Goal: Task Accomplishment & Management: Understand process/instructions

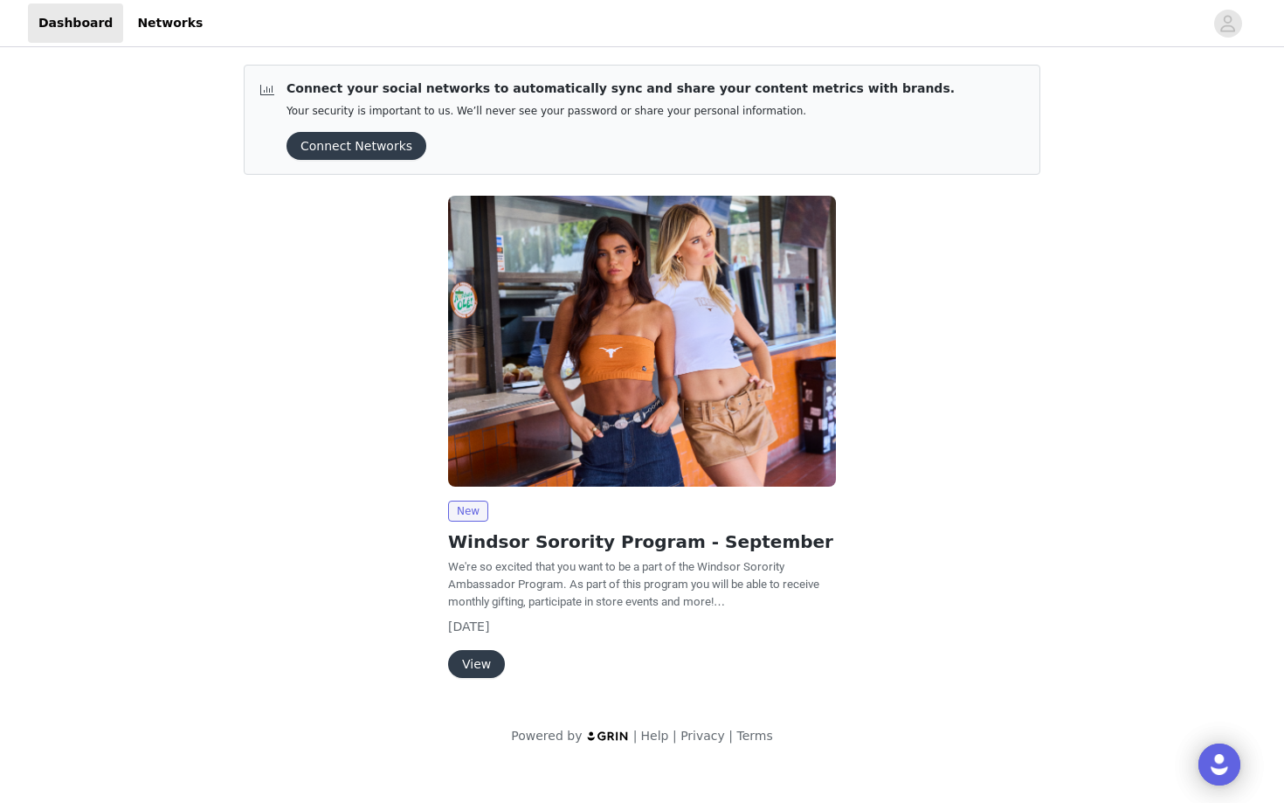
click at [481, 659] on button "View" at bounding box center [476, 664] width 57 height 28
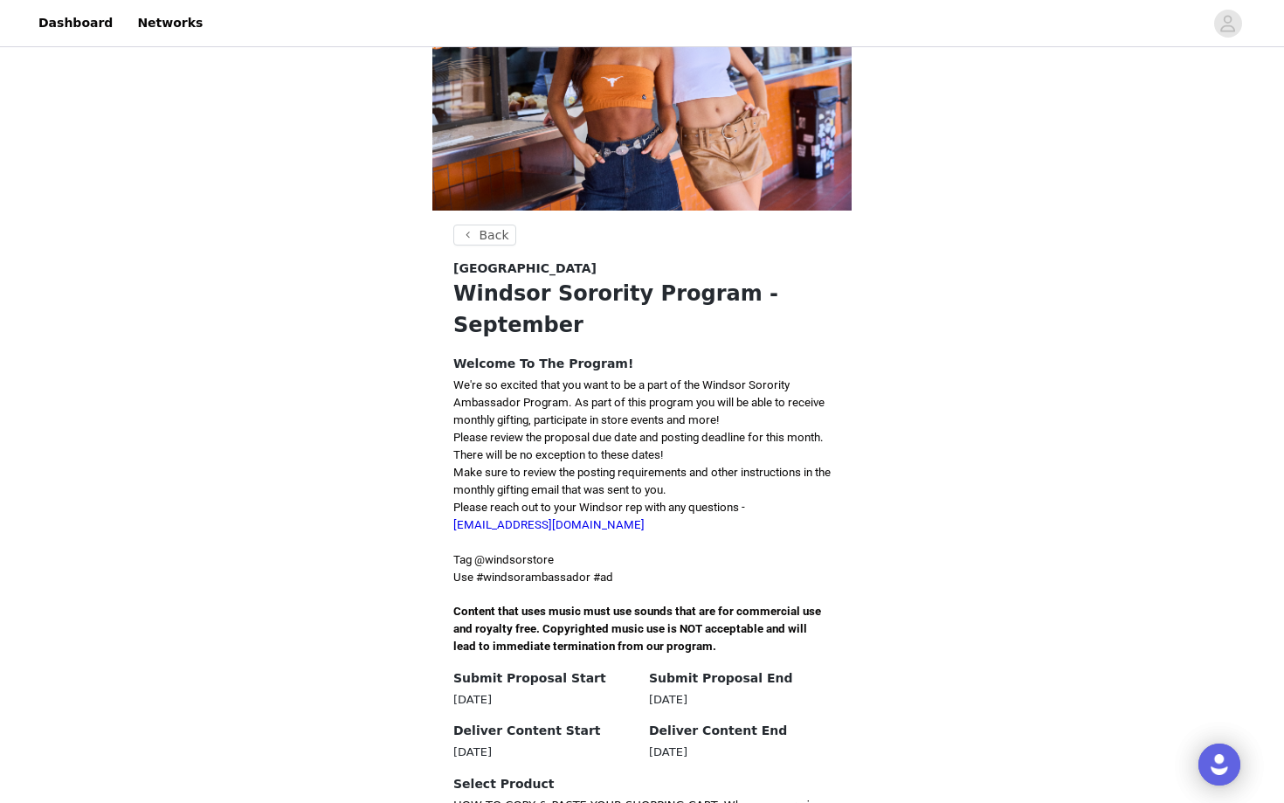
scroll to position [351, 0]
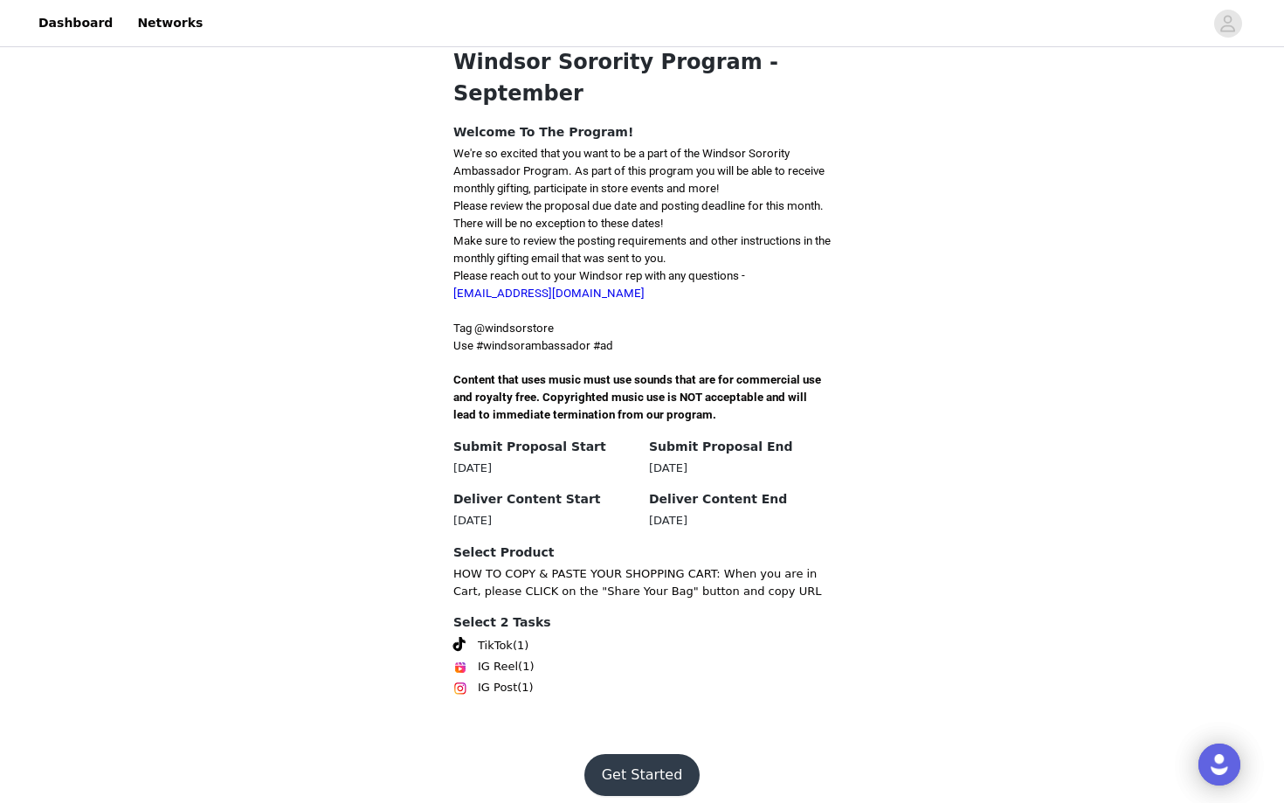
click at [517, 637] on span "(1)" at bounding box center [521, 645] width 16 height 17
click at [657, 766] on button "Get Started" at bounding box center [642, 775] width 116 height 42
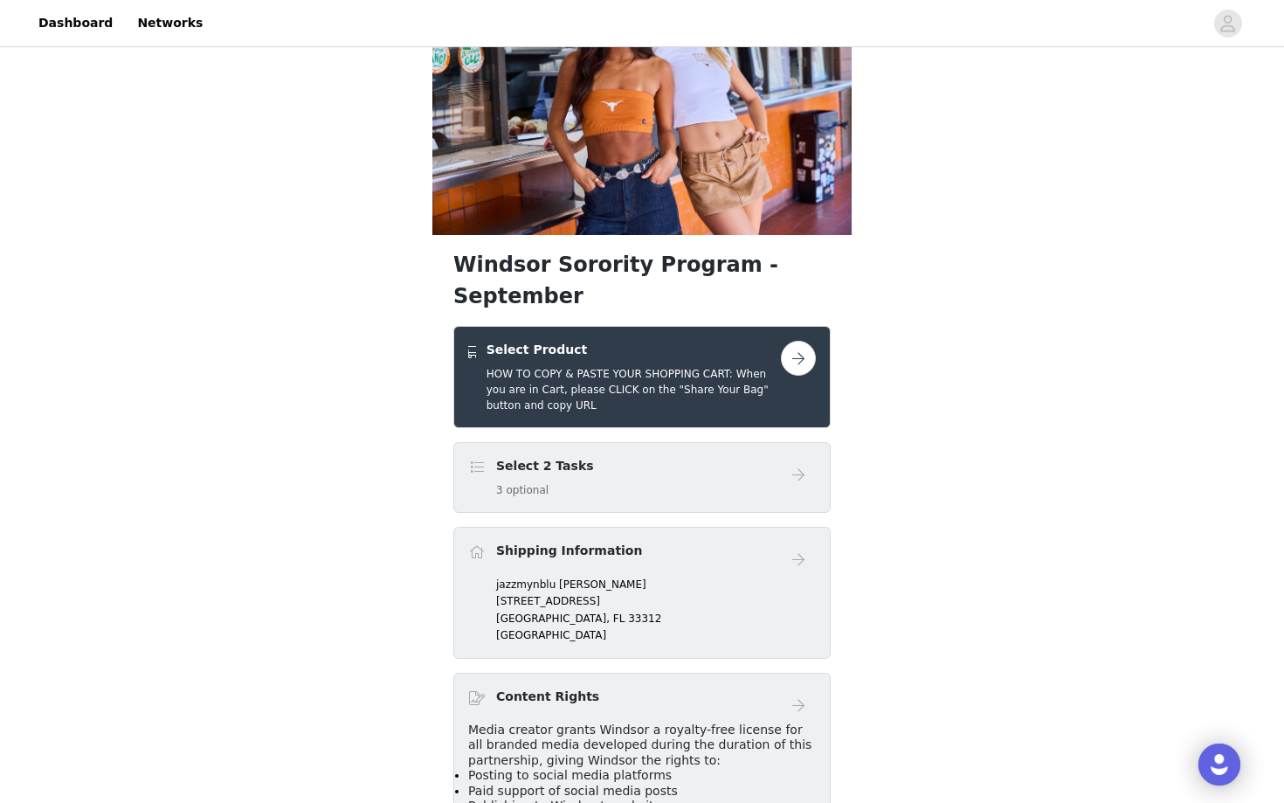
scroll to position [183, 0]
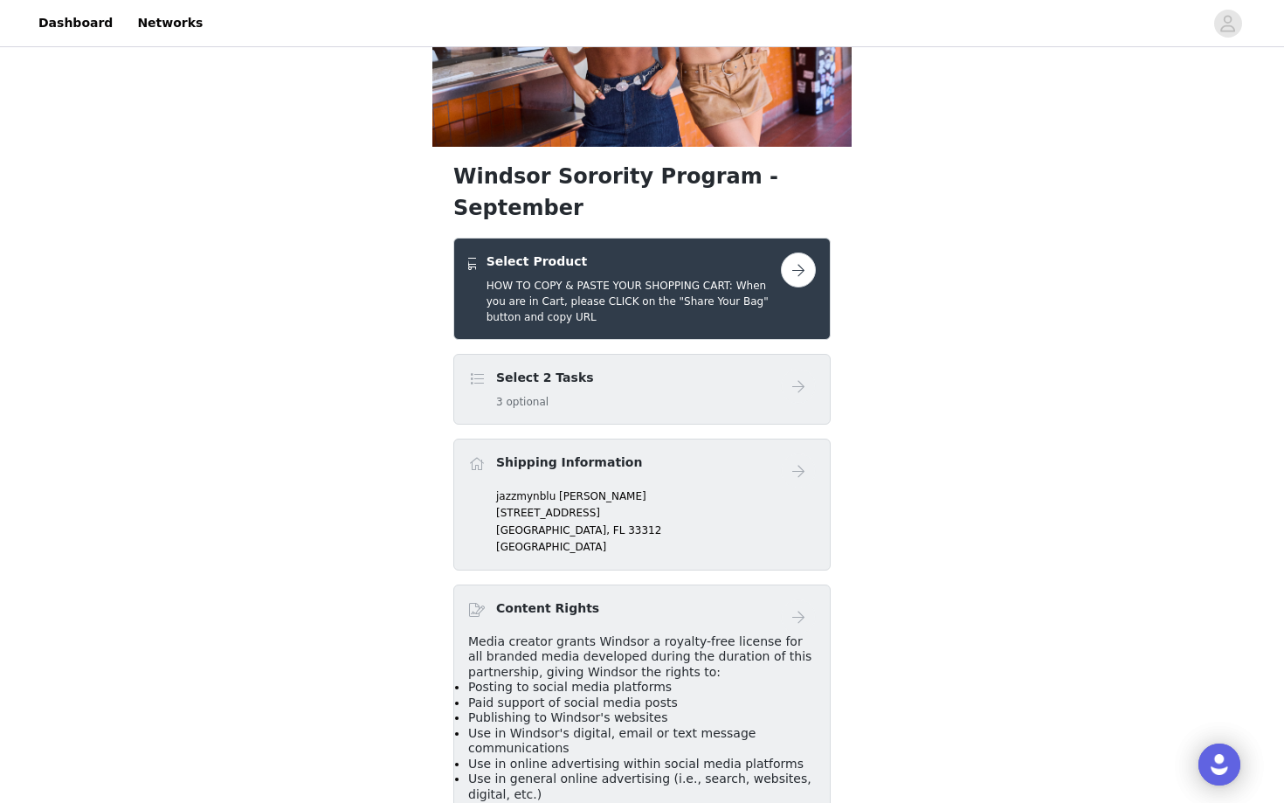
click at [668, 278] on h5 "HOW TO COPY & PASTE YOUR SHOPPING CART: When you are in Cart, please CLICK on t…" at bounding box center [634, 301] width 294 height 47
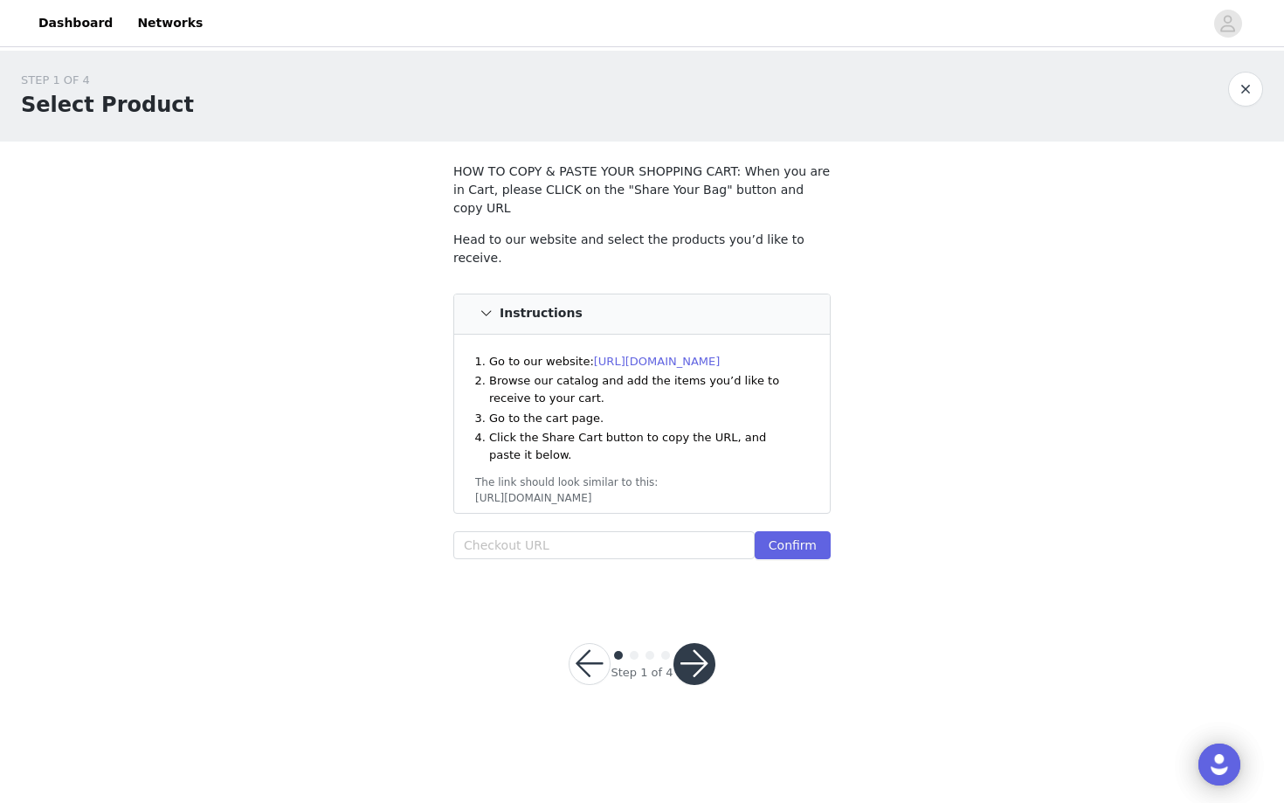
click at [646, 355] on link "[URL][DOMAIN_NAME]" at bounding box center [657, 361] width 127 height 13
